Goal: Navigation & Orientation: Find specific page/section

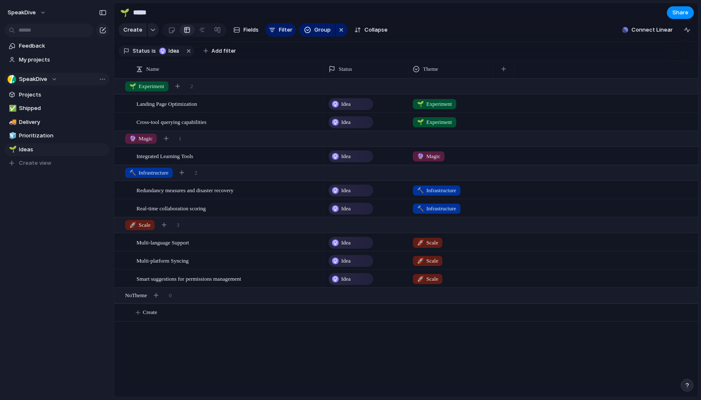
click at [57, 78] on button "SpeakDive" at bounding box center [56, 79] width 105 height 13
click at [62, 257] on div "SpeakDive Create new team" at bounding box center [350, 200] width 701 height 400
click at [49, 13] on button "SpeakDive" at bounding box center [27, 12] width 47 height 13
click at [32, 32] on span "Settings" at bounding box center [30, 31] width 23 height 8
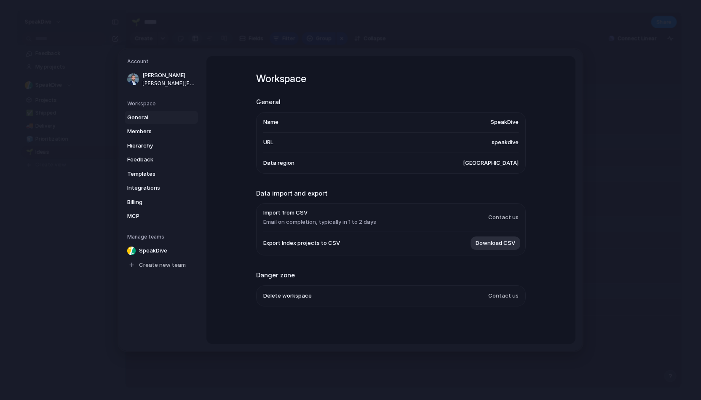
scroll to position [1, 0]
click at [504, 139] on span "speakdive" at bounding box center [505, 142] width 27 height 8
click at [150, 251] on span "SpeakDive" at bounding box center [153, 251] width 28 height 8
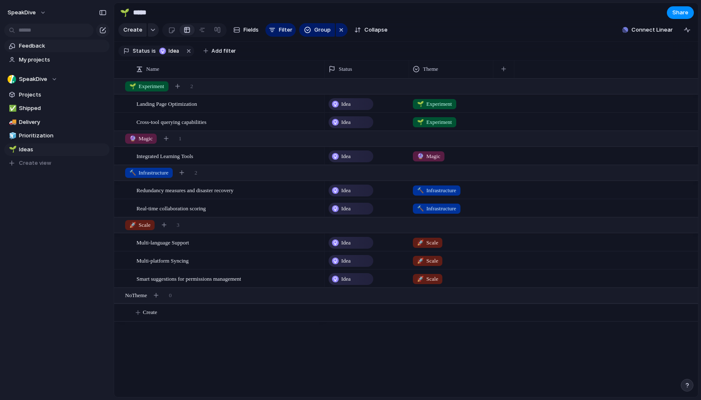
click at [28, 49] on span "Feedback" at bounding box center [63, 46] width 88 height 8
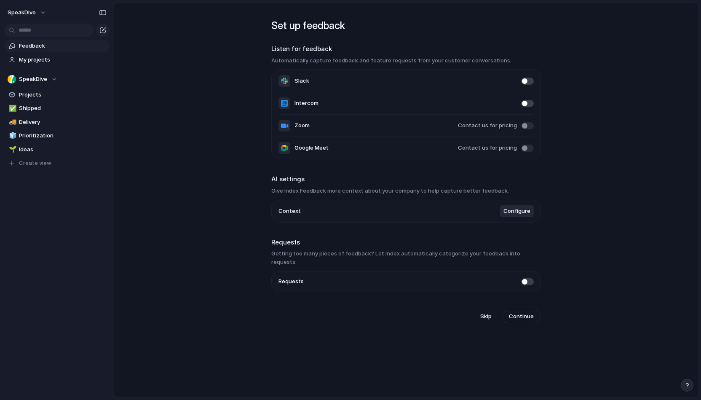
click at [341, 211] on li "Context Configure" at bounding box center [406, 211] width 255 height 22
click at [509, 212] on span "Configure" at bounding box center [517, 211] width 27 height 8
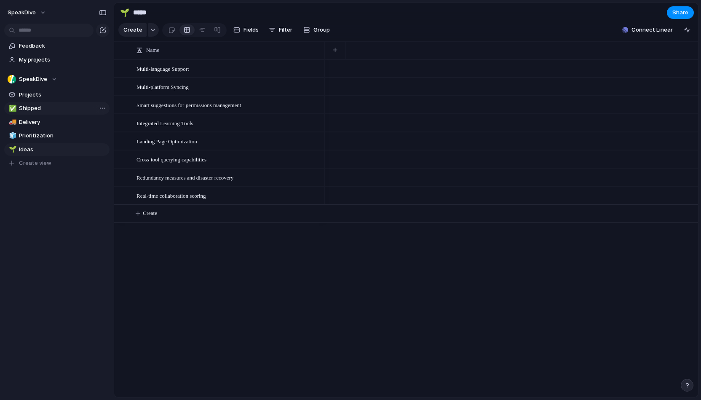
click at [40, 108] on span "Shipped" at bounding box center [63, 108] width 88 height 8
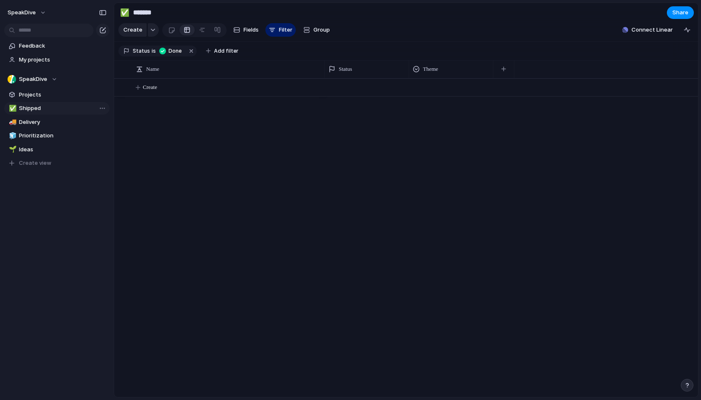
type input "*******"
click at [38, 95] on span "Projects" at bounding box center [63, 95] width 88 height 8
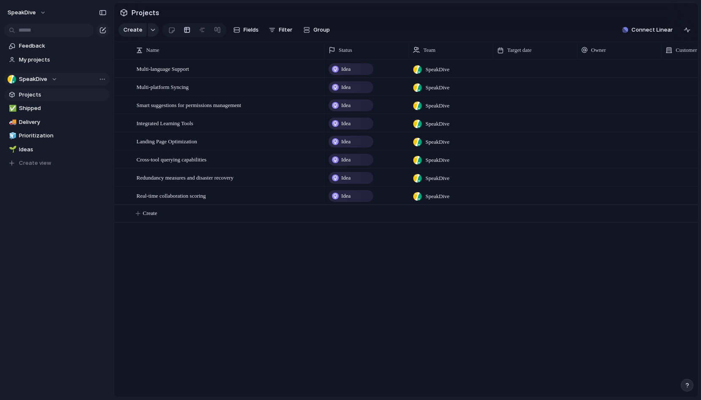
click at [38, 84] on button "SpeakDive" at bounding box center [56, 79] width 105 height 13
click at [38, 84] on div "SpeakDive Create new team" at bounding box center [350, 200] width 701 height 400
click at [39, 152] on span "Ideas" at bounding box center [63, 149] width 88 height 8
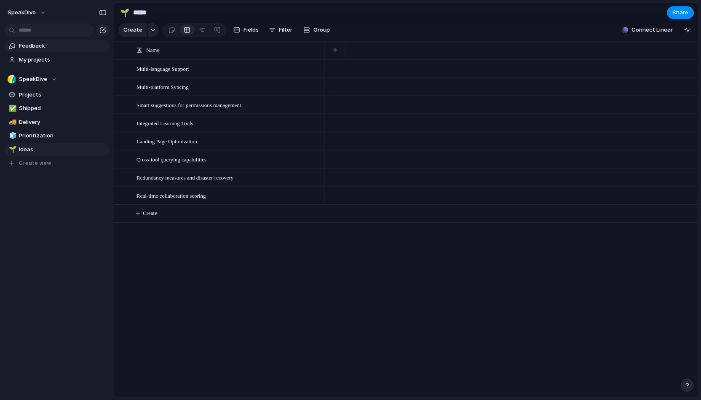
click at [65, 46] on span "Feedback" at bounding box center [63, 46] width 88 height 8
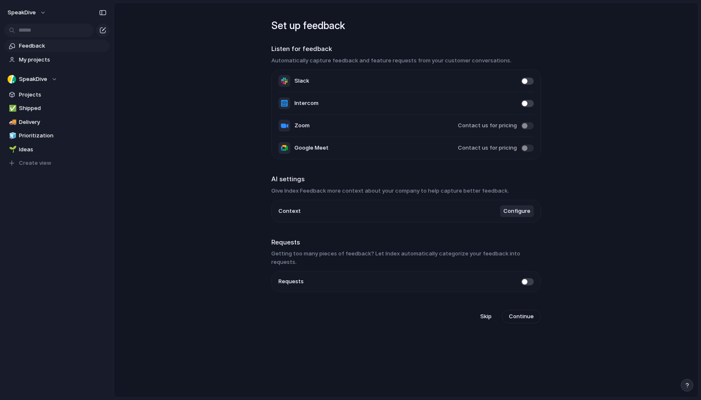
click at [528, 271] on li "Requests" at bounding box center [406, 281] width 255 height 20
click at [528, 278] on span at bounding box center [527, 281] width 13 height 7
click at [524, 278] on span at bounding box center [527, 281] width 13 height 7
click at [527, 278] on span at bounding box center [527, 281] width 13 height 7
click at [519, 312] on span "Continue" at bounding box center [521, 316] width 25 height 8
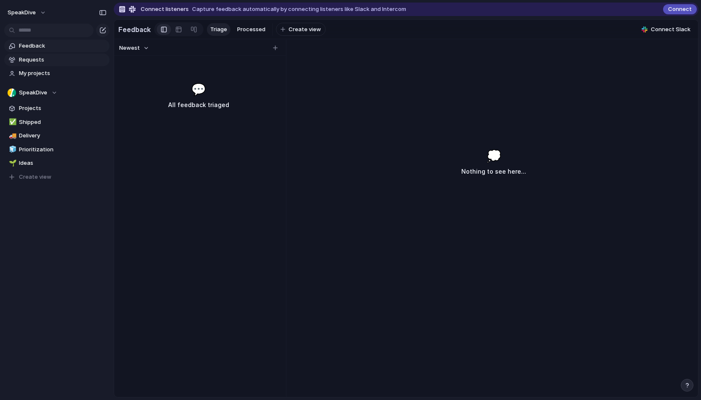
click at [39, 57] on span "Requests" at bounding box center [63, 60] width 88 height 8
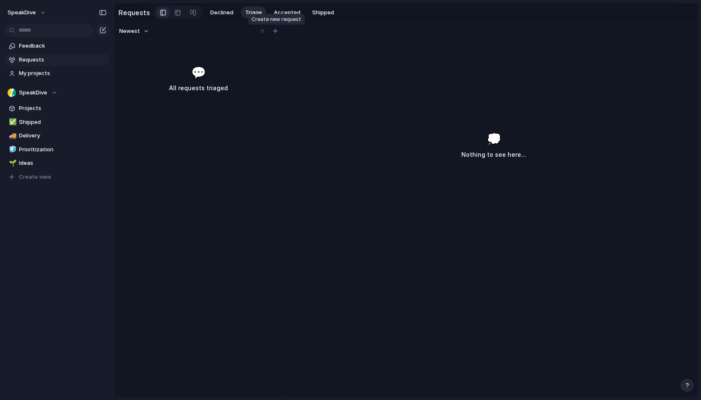
click at [273, 28] on div at bounding box center [275, 31] width 8 height 8
click at [276, 31] on div "button" at bounding box center [275, 31] width 5 height 5
click at [284, 117] on div at bounding box center [286, 209] width 7 height 375
click at [21, 85] on section "SpeakDive Projects ✅ Shipped 🚚 Delivery 🧊 Prioritization 🌱 Ideas To pick up a d…" at bounding box center [57, 132] width 114 height 104
click at [27, 76] on span "My projects" at bounding box center [63, 73] width 88 height 8
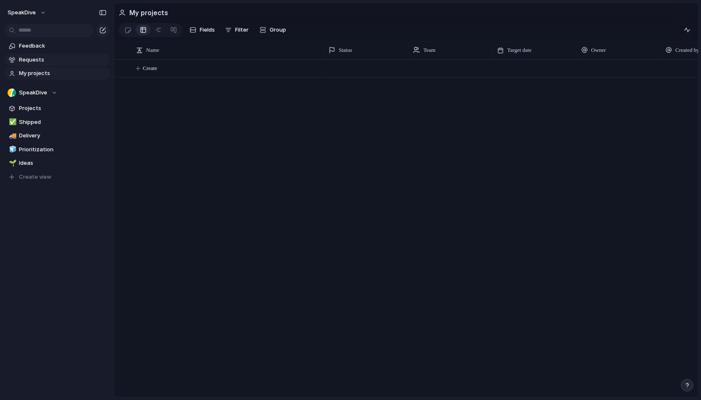
click at [30, 63] on span "Requests" at bounding box center [63, 60] width 88 height 8
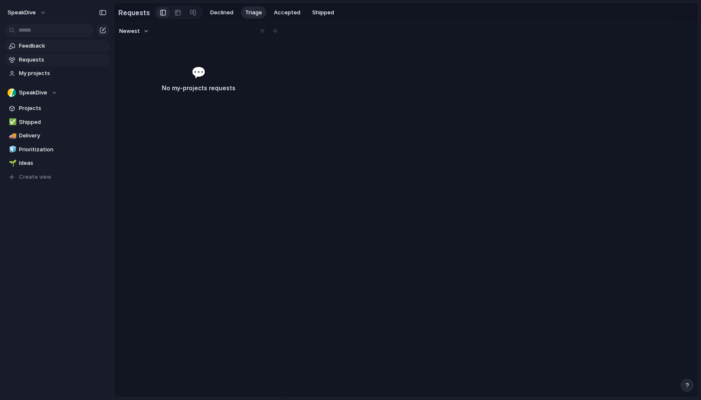
click at [31, 52] on link "Feedback" at bounding box center [56, 46] width 105 height 13
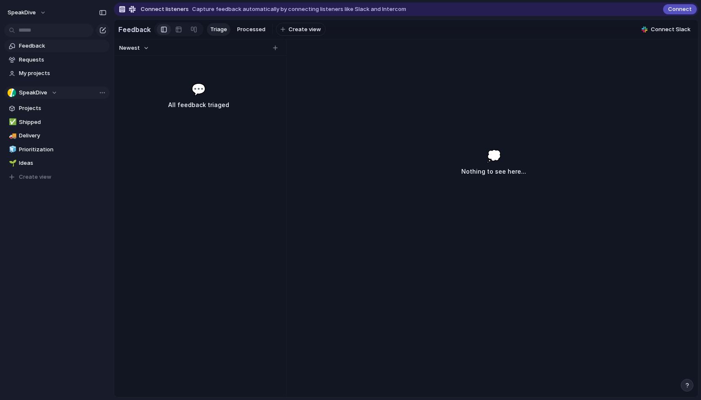
click at [52, 93] on div "SpeakDive" at bounding box center [33, 92] width 50 height 8
click at [82, 208] on div "SpeakDive Create new team" at bounding box center [350, 200] width 701 height 400
click at [32, 150] on span "Prioritization" at bounding box center [63, 149] width 88 height 8
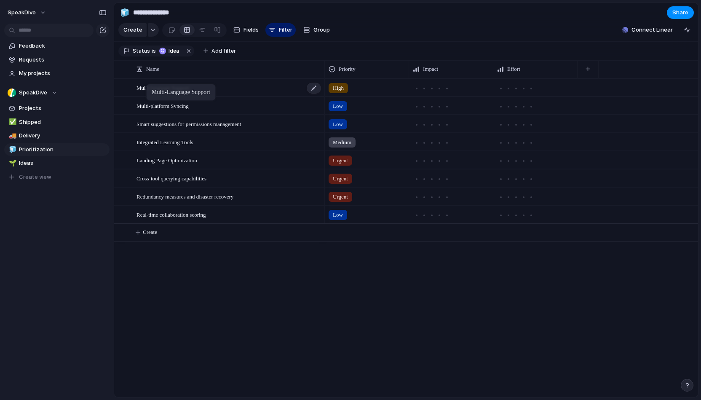
drag, startPoint x: 129, startPoint y: 83, endPoint x: 149, endPoint y: 82, distance: 19.4
click at [149, 83] on body "**********" at bounding box center [350, 200] width 701 height 400
click at [153, 24] on button "button" at bounding box center [153, 29] width 11 height 13
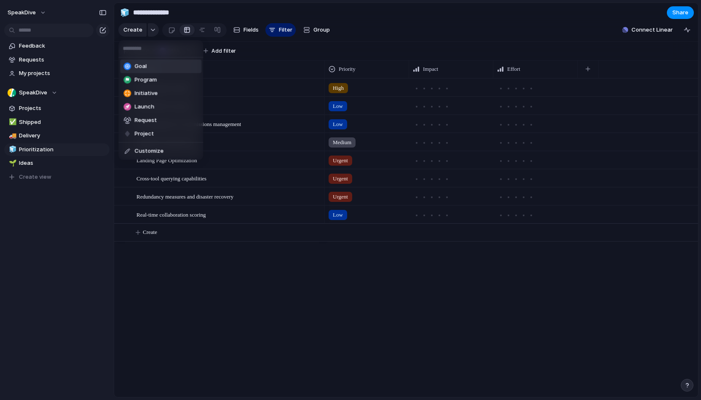
click at [195, 18] on div "Goal Program Initiative Launch Request Project Customize" at bounding box center [350, 200] width 701 height 400
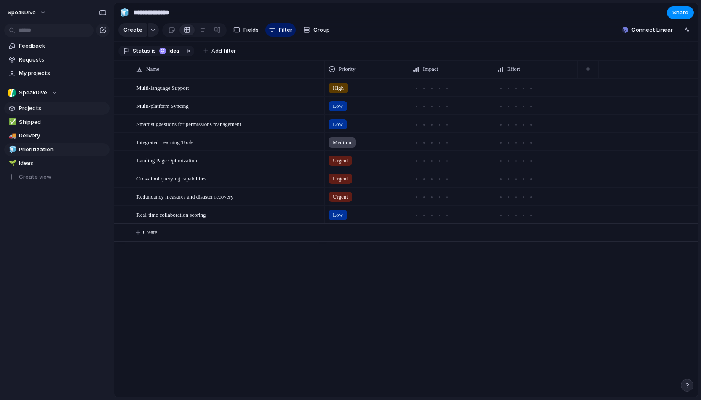
click at [33, 106] on span "Projects" at bounding box center [63, 108] width 88 height 8
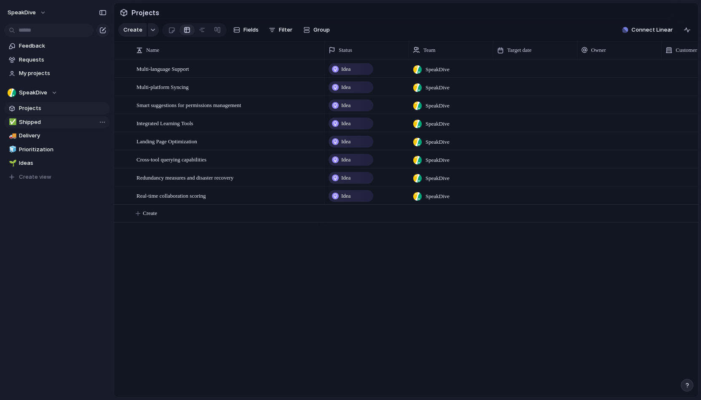
click at [35, 123] on span "Shipped" at bounding box center [63, 122] width 88 height 8
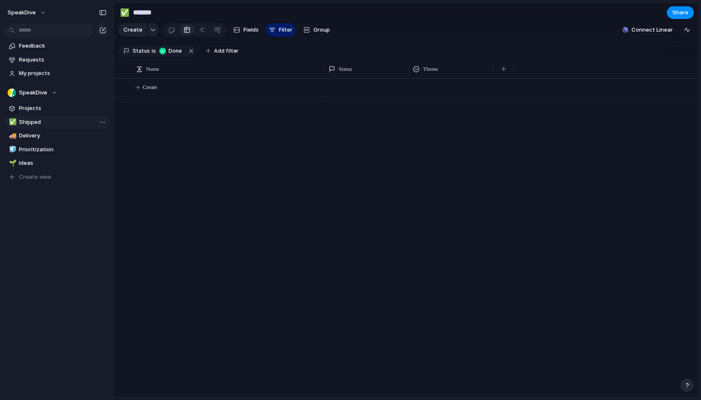
click at [38, 122] on span "Shipped" at bounding box center [63, 122] width 88 height 8
click at [38, 137] on span "Delivery" at bounding box center [63, 135] width 88 height 8
click at [39, 151] on span "Prioritization" at bounding box center [63, 149] width 88 height 8
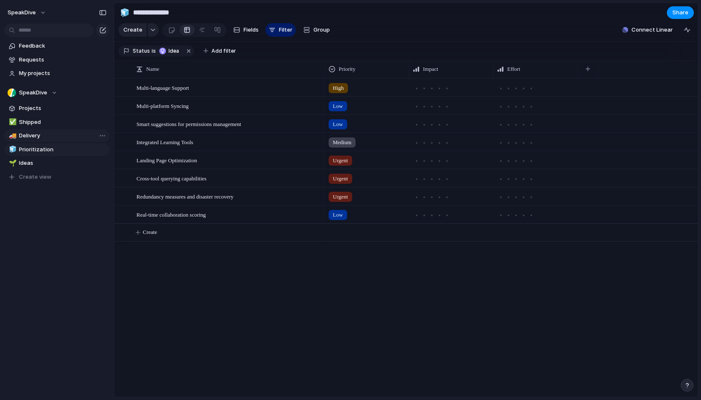
click at [29, 137] on span "Delivery" at bounding box center [63, 135] width 88 height 8
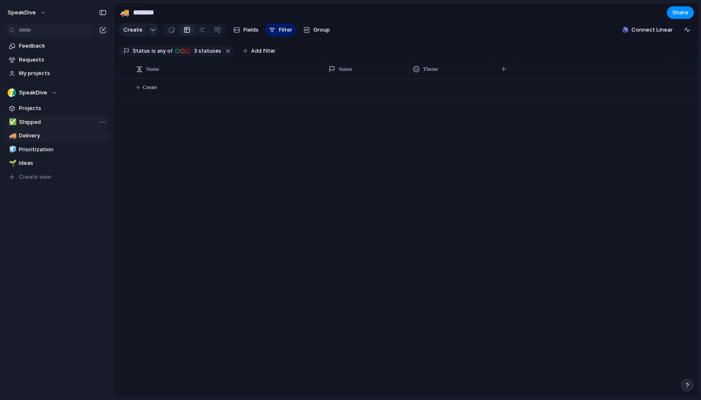
click at [24, 123] on span "Shipped" at bounding box center [63, 122] width 88 height 8
type input "*******"
click at [26, 106] on span "Projects" at bounding box center [63, 108] width 88 height 8
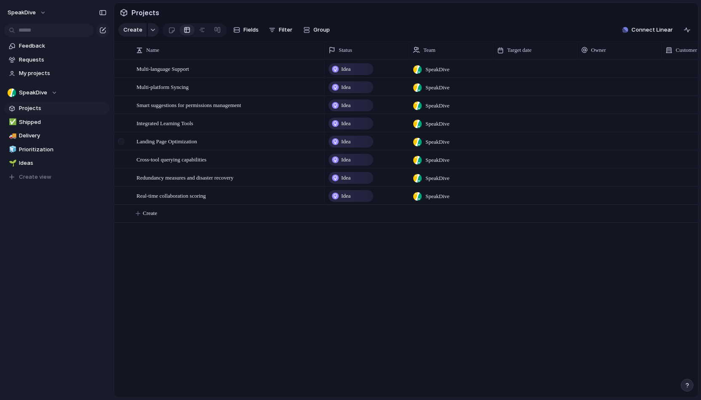
drag, startPoint x: 102, startPoint y: 9, endPoint x: 129, endPoint y: 134, distance: 128.5
click at [166, 277] on div "SpeakDive Feedback Requests My projects SpeakDive Projects ✅ Shipped 🚚 Delivery…" at bounding box center [350, 200] width 701 height 400
click at [29, 45] on span "Feedback" at bounding box center [63, 46] width 88 height 8
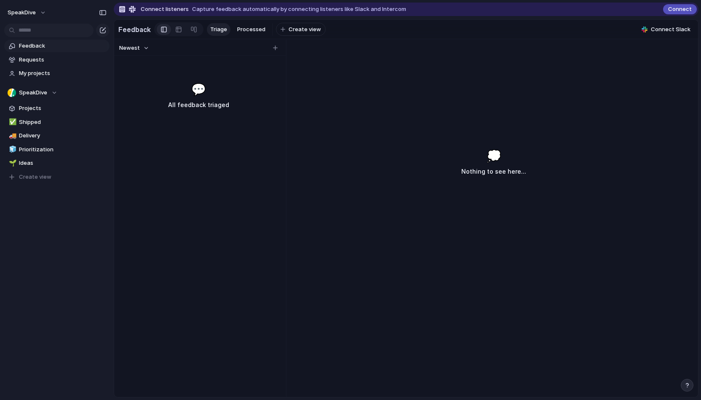
drag, startPoint x: 277, startPoint y: 52, endPoint x: 308, endPoint y: 69, distance: 34.9
click at [308, 102] on div "Newest 💬 All feedback triaged 💭 Nothing to see here..." at bounding box center [406, 218] width 584 height 358
click at [172, 28] on link at bounding box center [178, 29] width 15 height 13
click at [190, 29] on div at bounding box center [193, 29] width 7 height 13
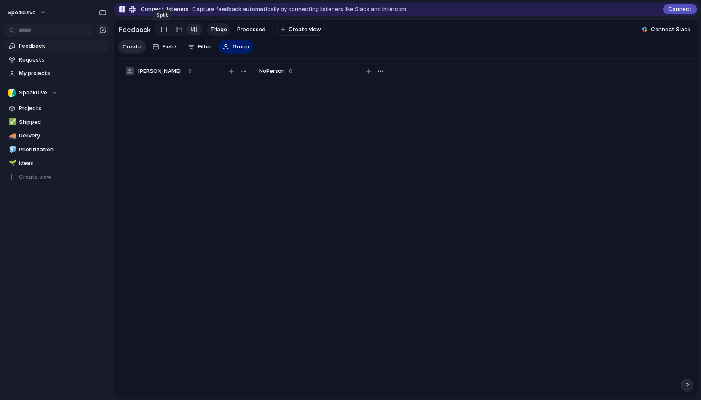
click at [166, 27] on link at bounding box center [164, 29] width 14 height 13
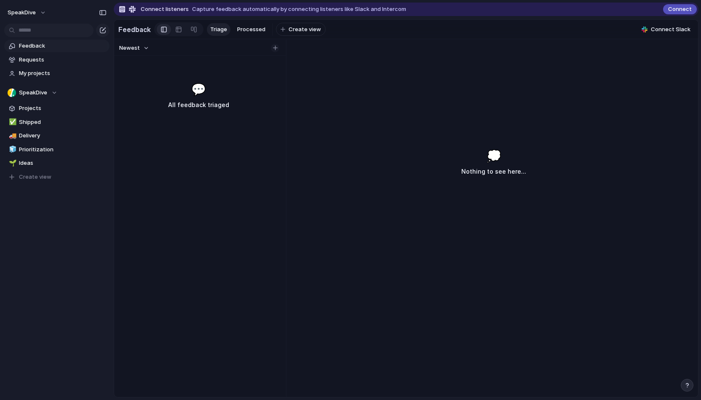
click at [275, 46] on div "button" at bounding box center [275, 48] width 5 height 5
click at [309, 69] on div "Newest 1m 💭 Nothing to see here..." at bounding box center [406, 218] width 584 height 358
click at [402, 105] on div "Newest 💬 All feedback triaged 💭 Nothing to see here..." at bounding box center [406, 218] width 584 height 358
click at [41, 60] on span "Requests" at bounding box center [63, 60] width 88 height 8
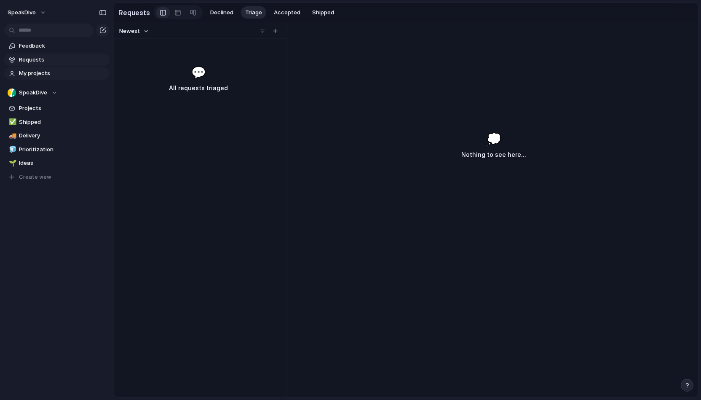
click at [48, 70] on link "My projects" at bounding box center [56, 73] width 105 height 13
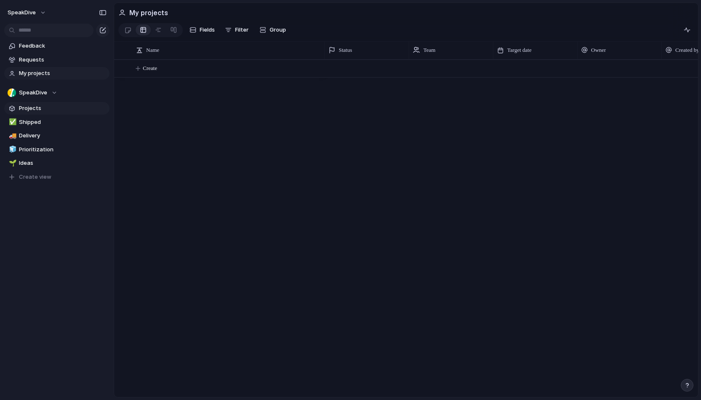
click at [29, 112] on span "Projects" at bounding box center [63, 108] width 88 height 8
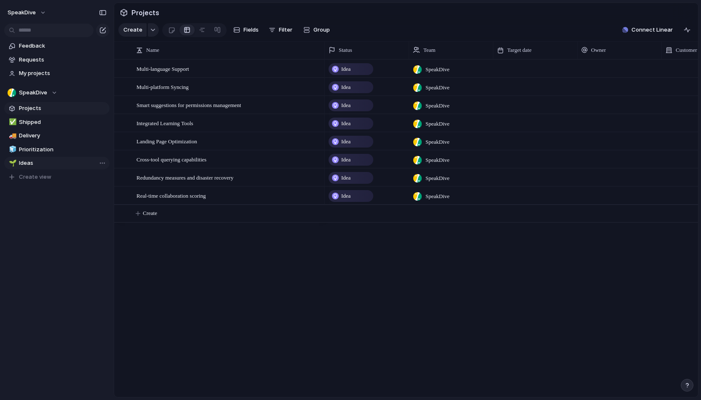
click at [31, 157] on link "🌱 Ideas" at bounding box center [56, 163] width 105 height 13
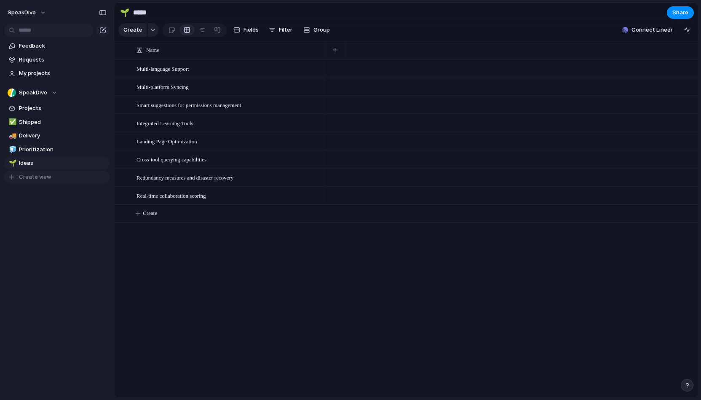
click at [38, 177] on span "Create view" at bounding box center [35, 177] width 32 height 8
type input "********"
click at [43, 175] on span "Feedback" at bounding box center [63, 177] width 88 height 8
click at [153, 69] on body "SpeakDive Feedback Requests My projects SpeakDive Projects ✅ Shipped 🚚 Delivery…" at bounding box center [350, 200] width 701 height 400
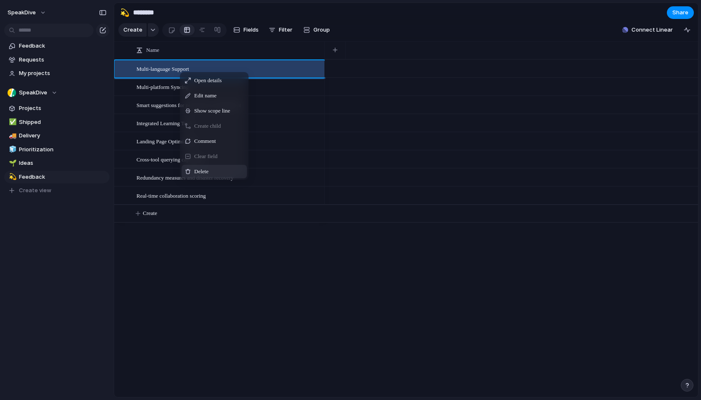
click at [214, 173] on span "Context Menu" at bounding box center [213, 171] width 3 height 8
click at [201, 172] on div "Delete" at bounding box center [212, 167] width 65 height 13
click at [202, 169] on span "Delete" at bounding box center [200, 172] width 14 height 8
click at [201, 171] on span "Delete" at bounding box center [194, 172] width 14 height 8
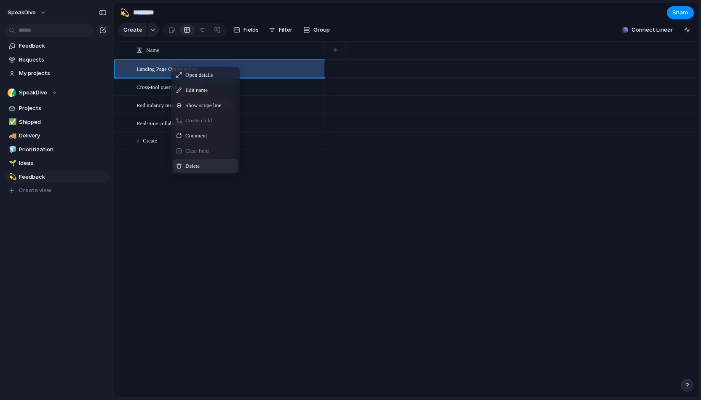
click at [196, 163] on span "Delete" at bounding box center [192, 166] width 14 height 8
click at [202, 168] on div "Delete" at bounding box center [205, 167] width 65 height 13
click at [197, 172] on div "Delete" at bounding box center [194, 167] width 65 height 13
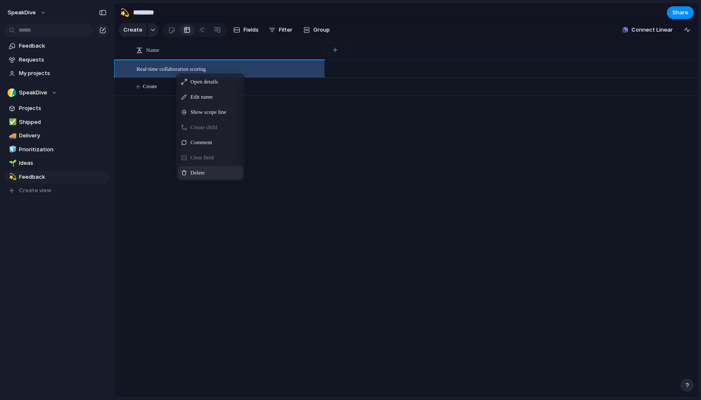
click at [201, 173] on span "Delete" at bounding box center [197, 173] width 14 height 8
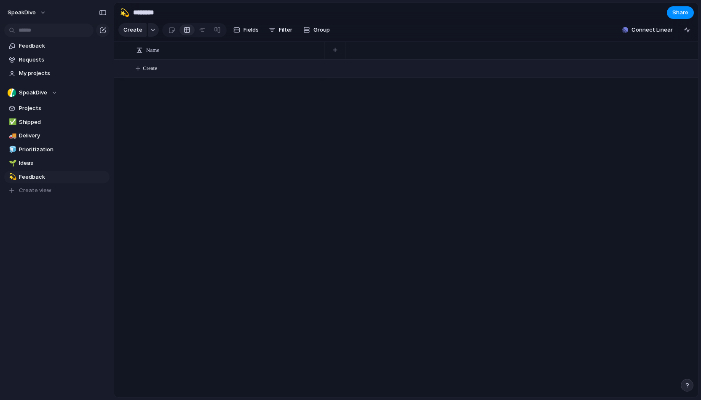
click at [155, 70] on span "Create" at bounding box center [150, 68] width 14 height 8
click at [43, 13] on body "SpeakDive Feedback Requests My projects SpeakDive Projects ✅ Shipped 🚚 Delivery…" at bounding box center [350, 200] width 701 height 400
click at [43, 13] on button "SpeakDive" at bounding box center [27, 12] width 47 height 13
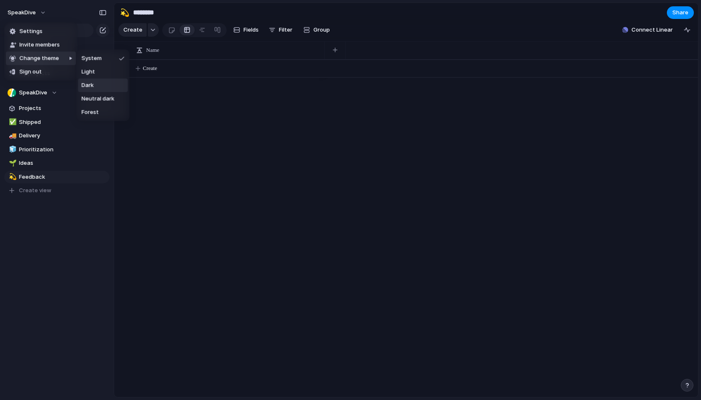
click at [273, 129] on div "Settings Invite members Change theme Sign out" at bounding box center [350, 200] width 701 height 400
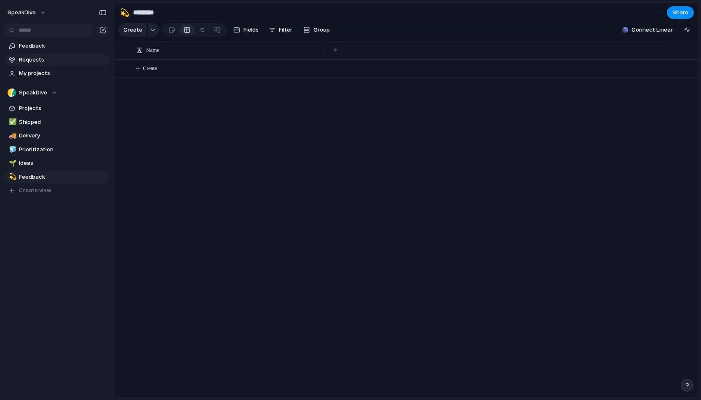
click at [32, 59] on span "Requests" at bounding box center [63, 60] width 88 height 8
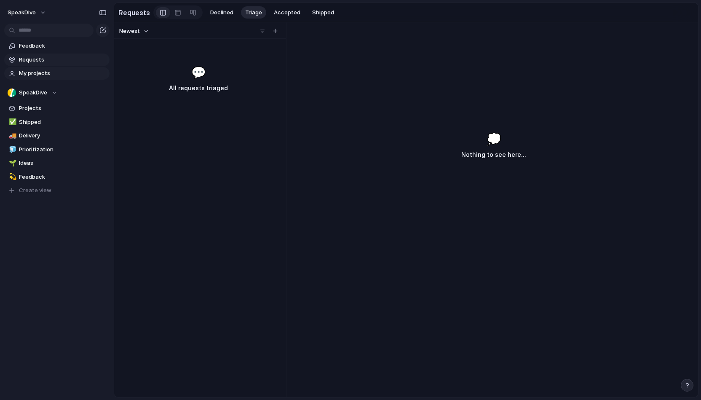
click at [45, 72] on span "My projects" at bounding box center [63, 73] width 88 height 8
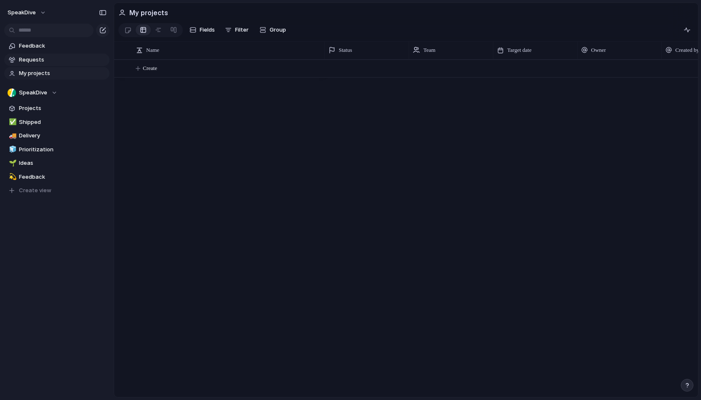
click at [43, 57] on span "Requests" at bounding box center [63, 60] width 88 height 8
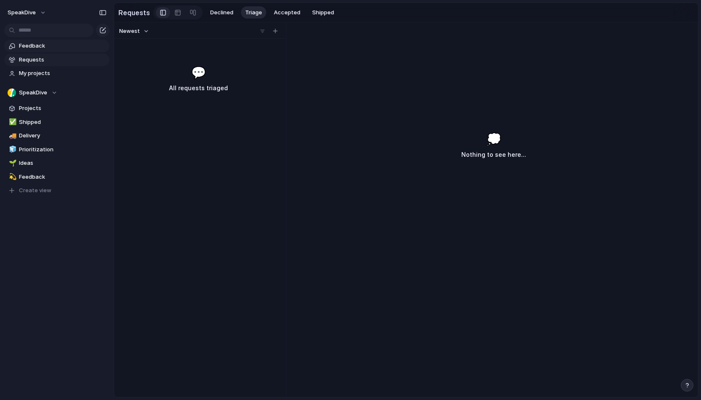
click at [36, 49] on span "Feedback" at bounding box center [63, 46] width 88 height 8
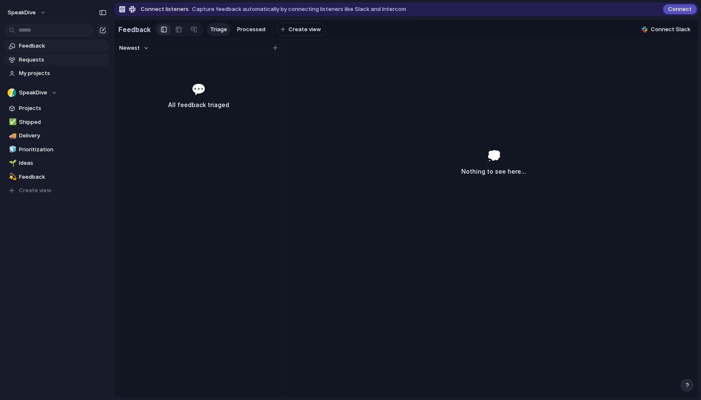
click at [25, 61] on span "Requests" at bounding box center [63, 60] width 88 height 8
